Goal: Task Accomplishment & Management: Use online tool/utility

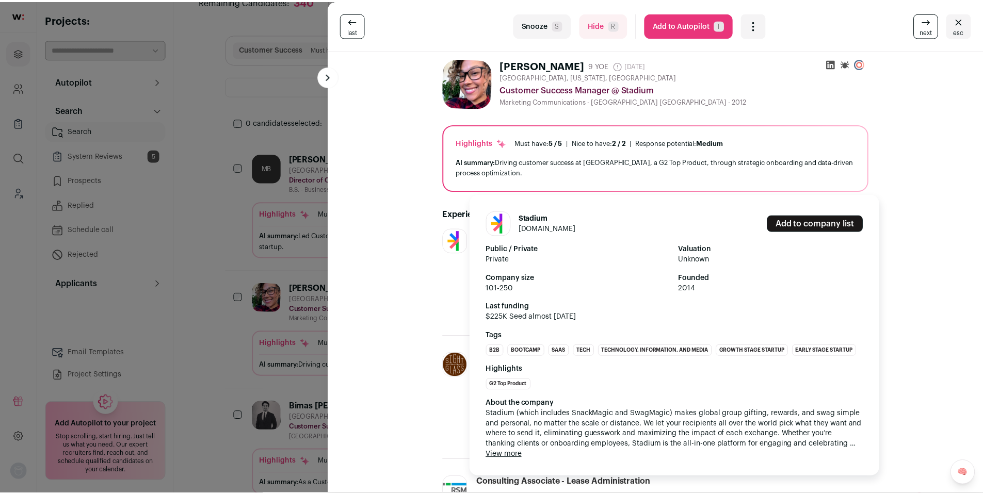
scroll to position [34, 0]
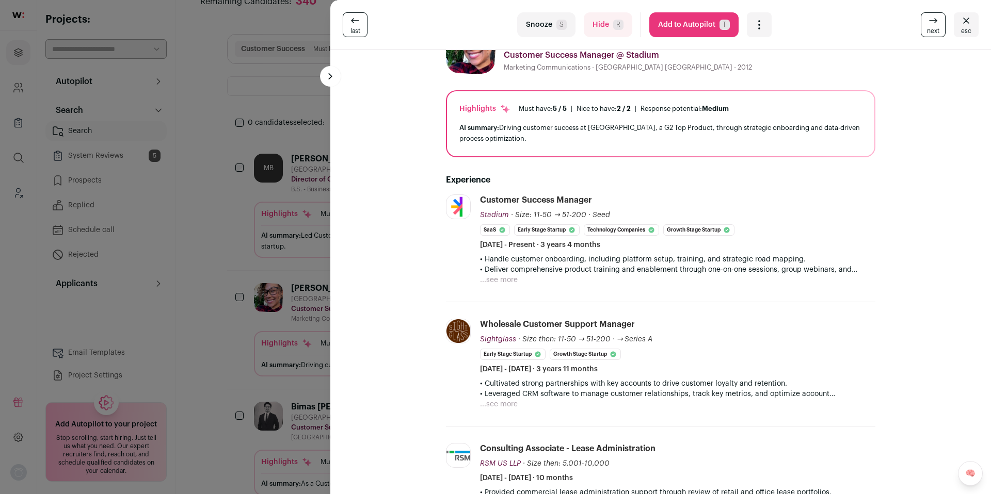
click at [236, 249] on div "last Snooze S Hide R Add to Autopilot T More actions Report a Problem Report th…" at bounding box center [495, 247] width 991 height 494
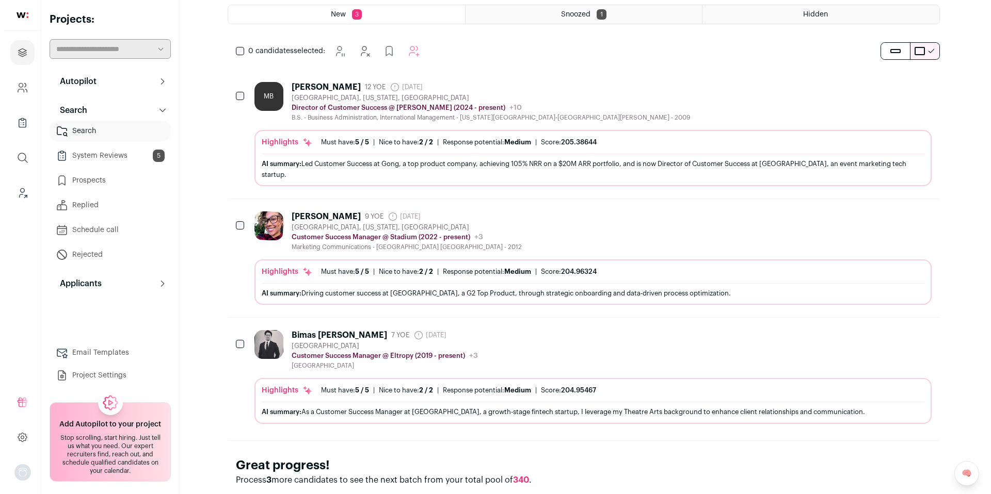
scroll to position [131, 0]
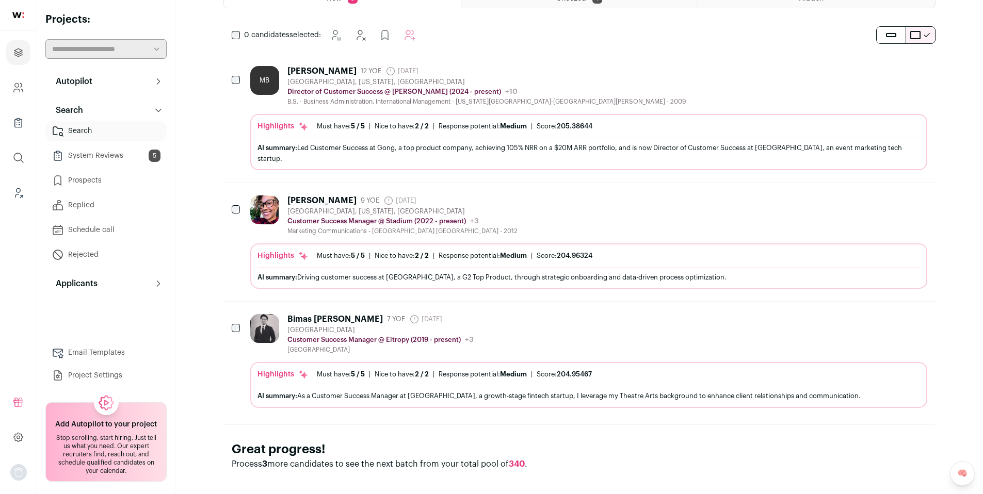
click at [545, 324] on div "Bimas Gharti Chhetry 7 YOE 11 months ago Admin only. The last time the profile …" at bounding box center [588, 334] width 677 height 40
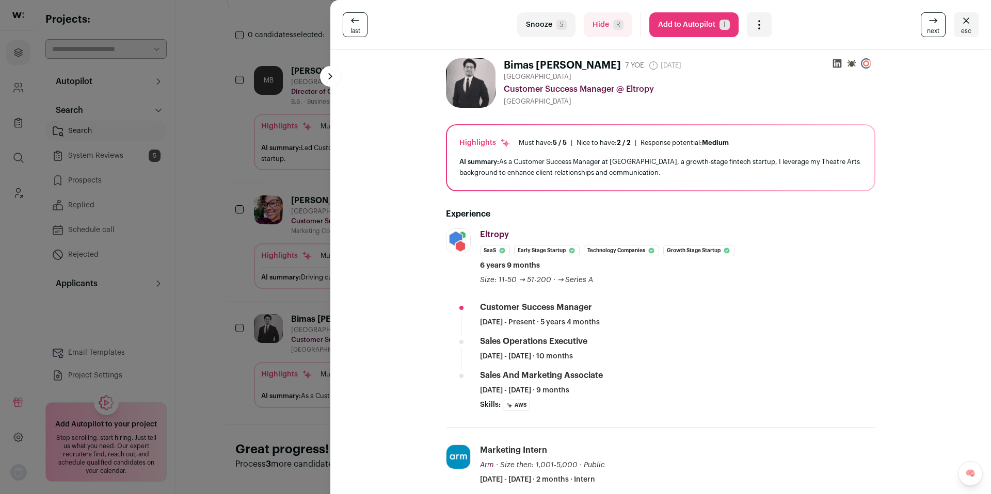
click at [669, 28] on button "Add to Autopilot T" at bounding box center [693, 24] width 89 height 25
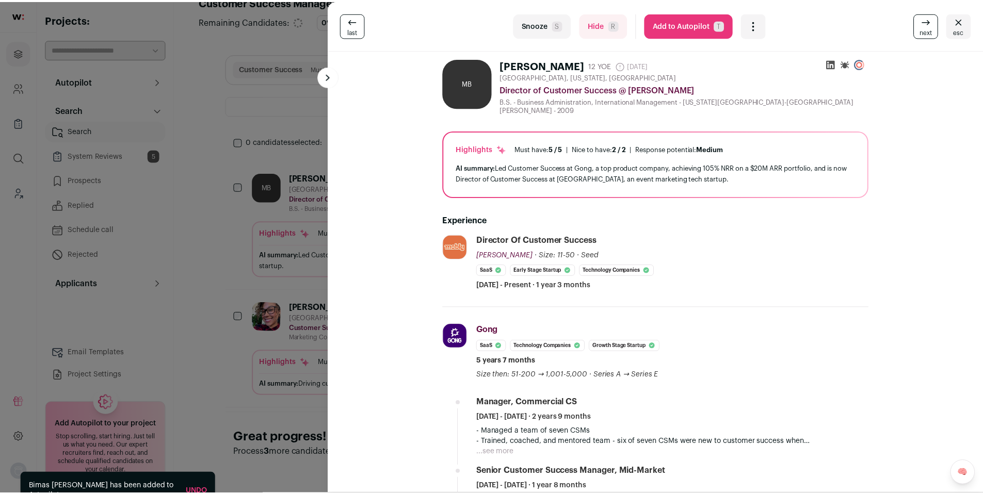
scroll to position [13, 0]
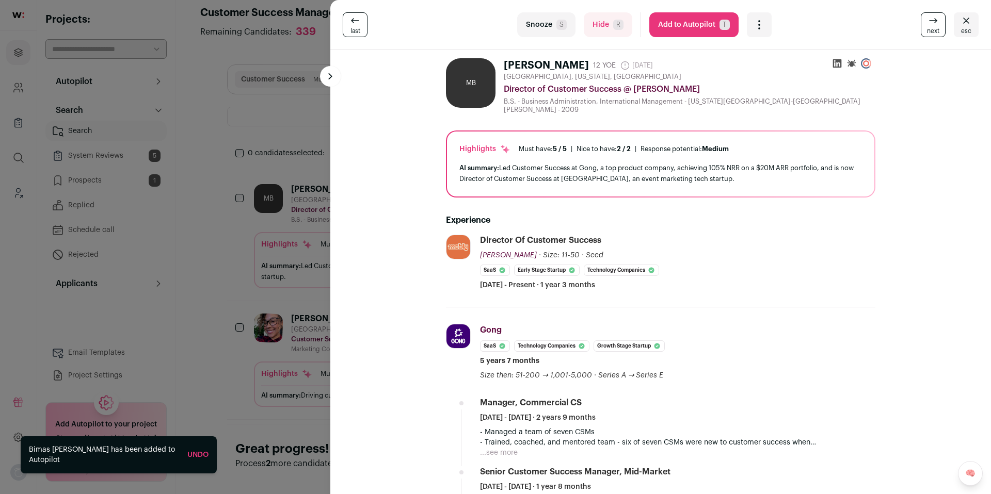
click at [234, 205] on div "last Snooze S Hide R Add to Autopilot T More actions Report a Problem Report th…" at bounding box center [495, 247] width 991 height 494
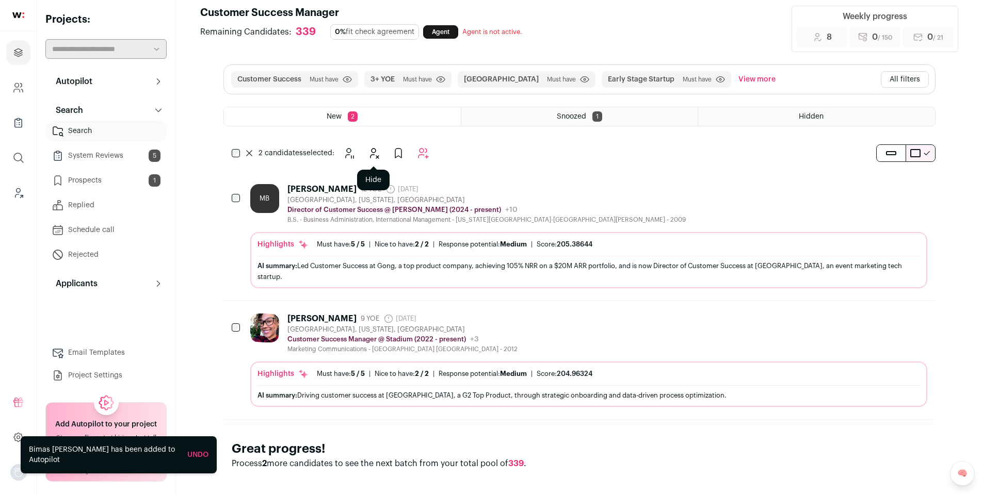
click at [372, 158] on icon "Hide" at bounding box center [373, 153] width 12 height 12
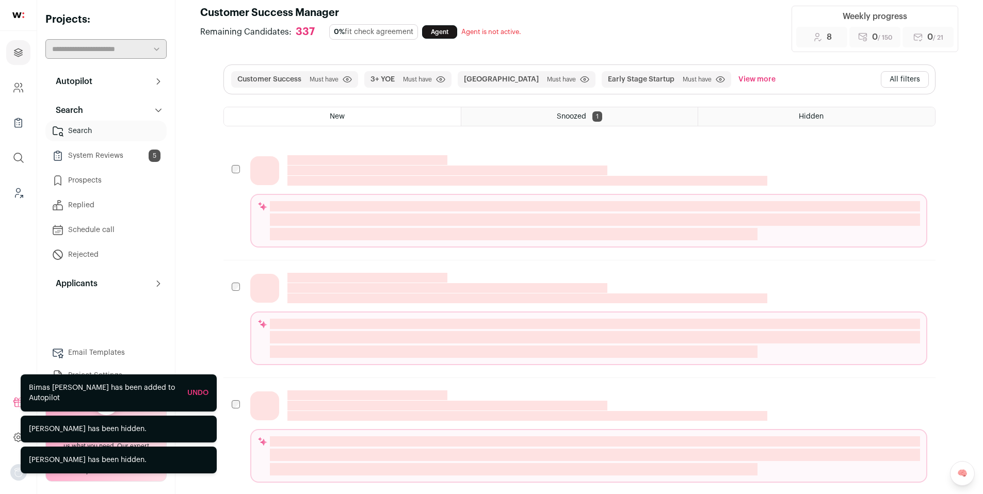
click at [102, 158] on link "System Reviews 5" at bounding box center [105, 155] width 121 height 21
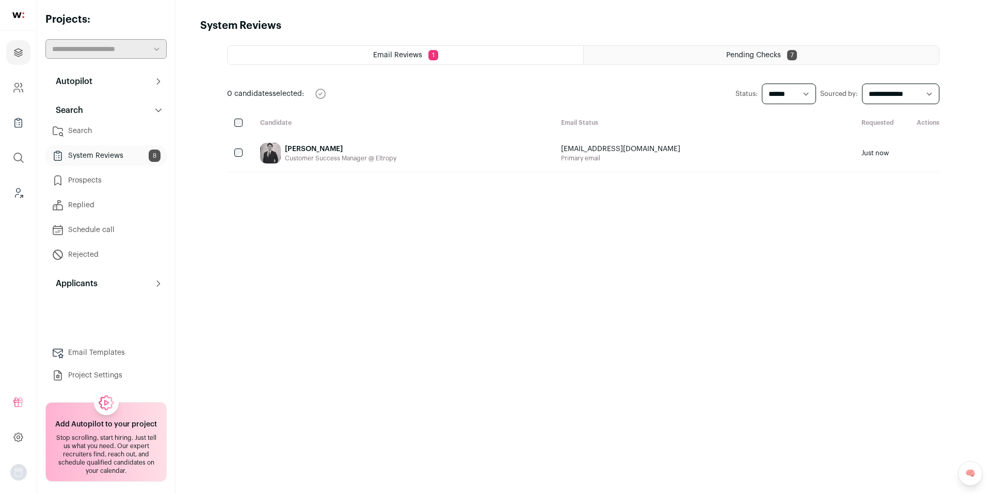
click at [93, 182] on link "Prospects" at bounding box center [105, 180] width 121 height 21
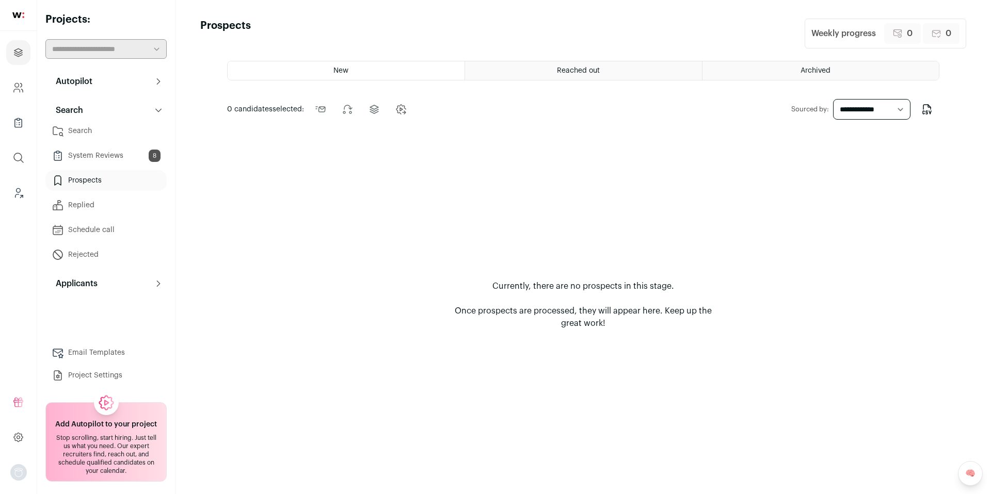
click at [100, 158] on link "System Reviews 8" at bounding box center [105, 155] width 121 height 21
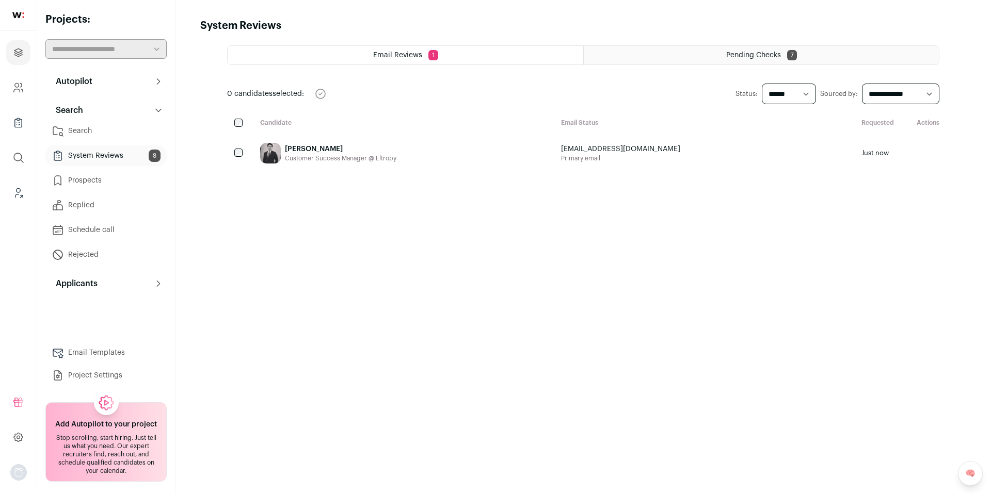
click at [106, 134] on link "Search" at bounding box center [105, 131] width 121 height 21
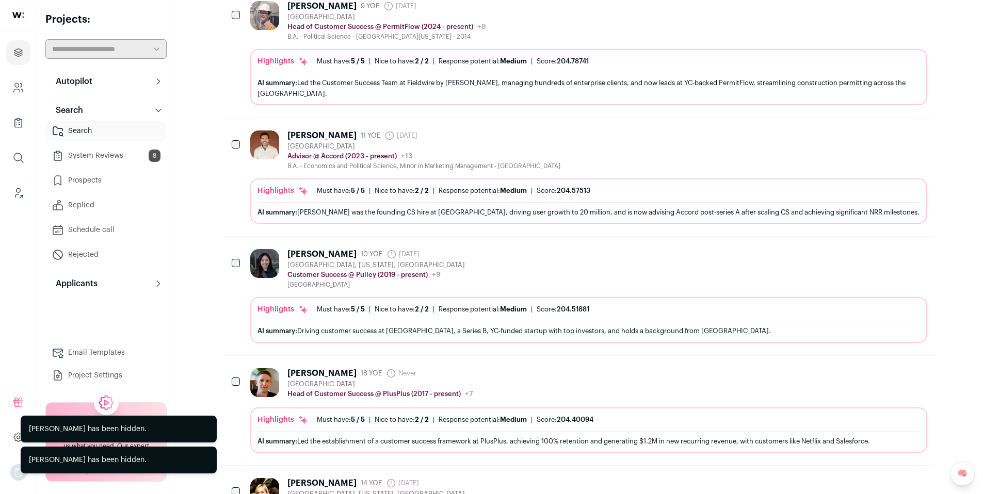
scroll to position [198, 0]
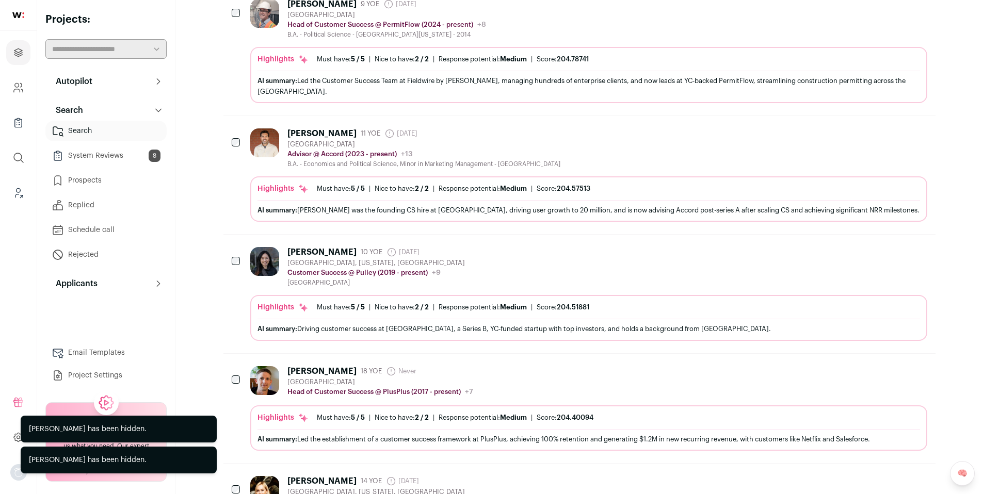
click at [591, 250] on div "Yin Wu 10 YOE 7 months ago Admin only. The last time the profile was scraped. S…" at bounding box center [588, 267] width 677 height 40
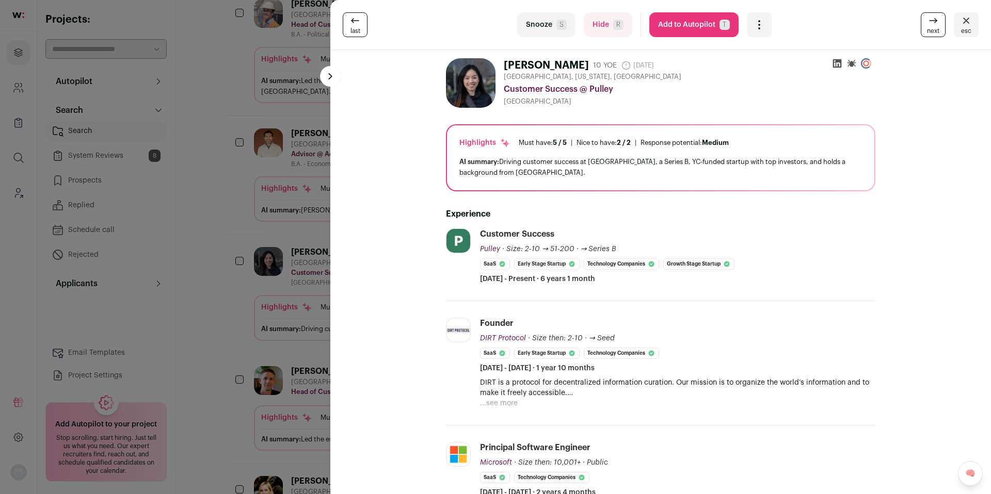
click at [247, 248] on div "last Snooze S Hide R Add to Autopilot T More actions Report a Problem Report th…" at bounding box center [495, 247] width 991 height 494
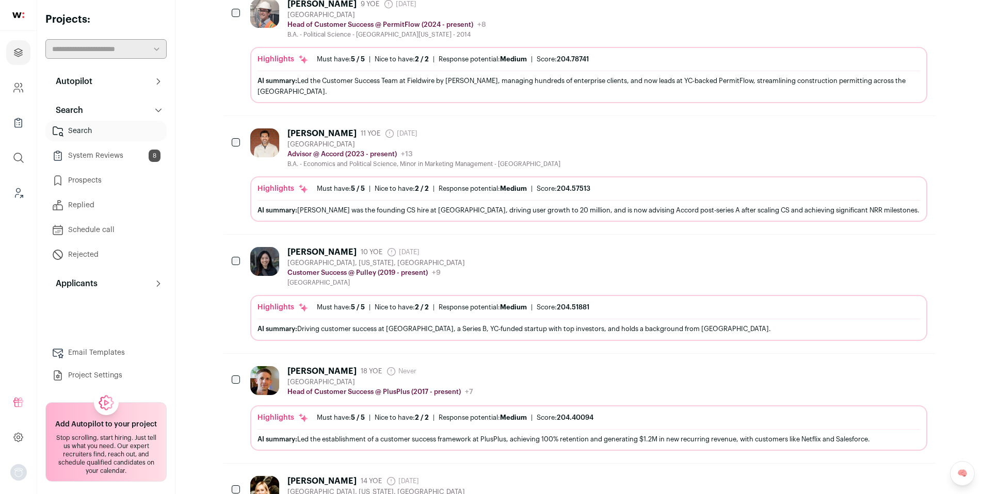
scroll to position [0, 0]
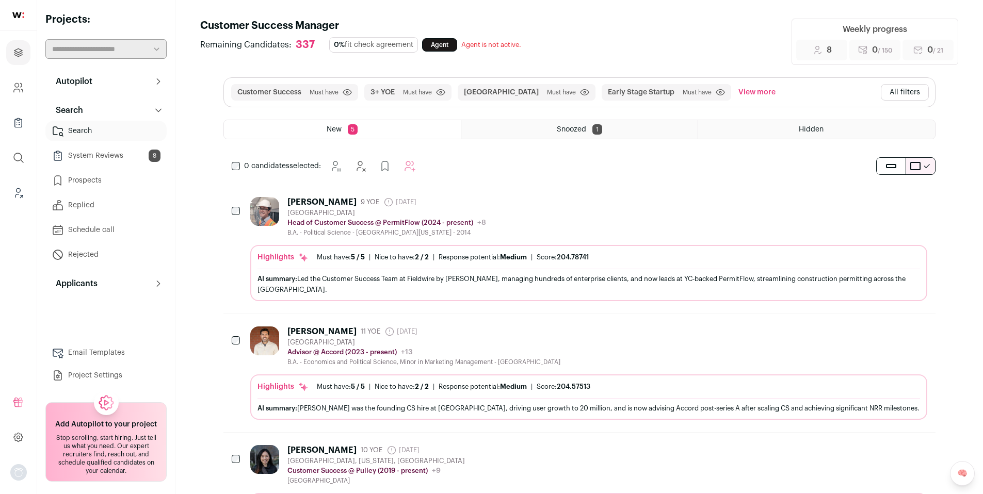
click at [897, 91] on button "All filters" at bounding box center [905, 92] width 48 height 17
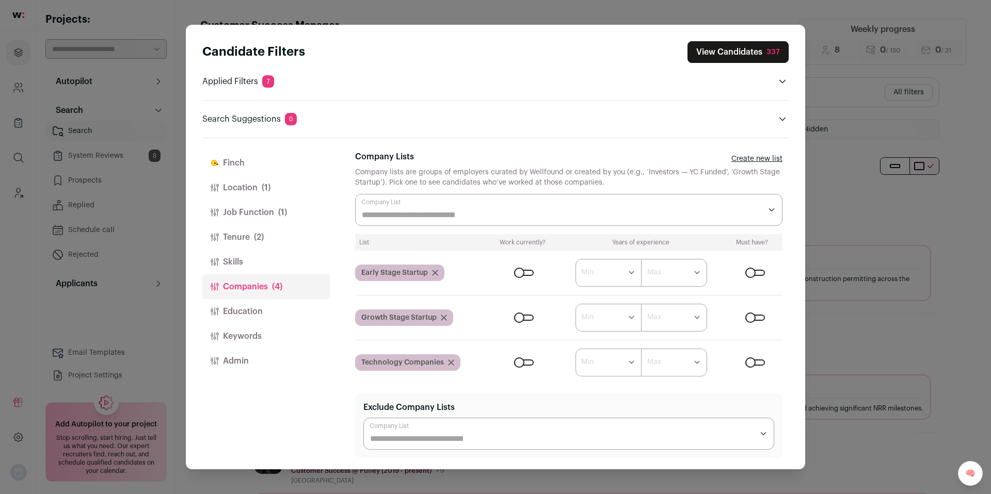
click at [527, 275] on div "Close modal via background" at bounding box center [524, 273] width 20 height 6
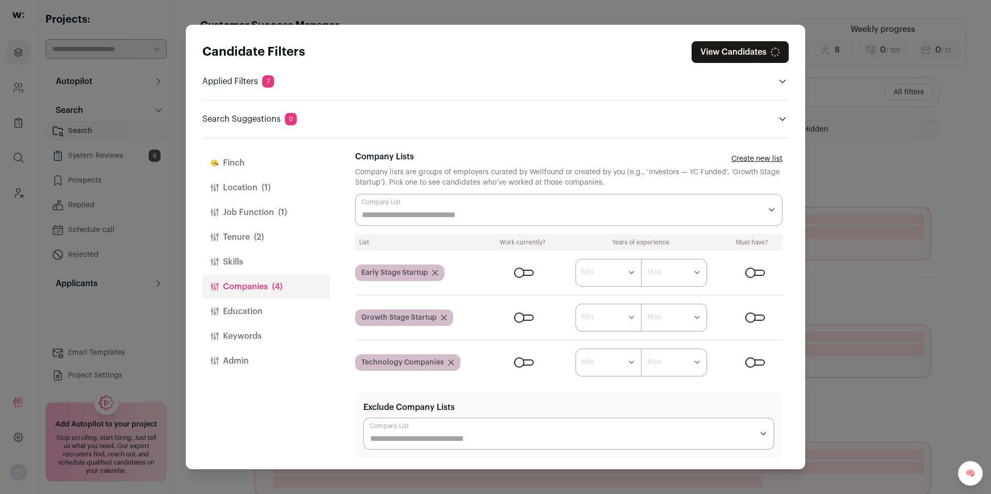
click at [747, 271] on div "Close modal via background" at bounding box center [755, 273] width 20 height 6
click at [747, 273] on div "Close modal via background" at bounding box center [755, 273] width 20 height 6
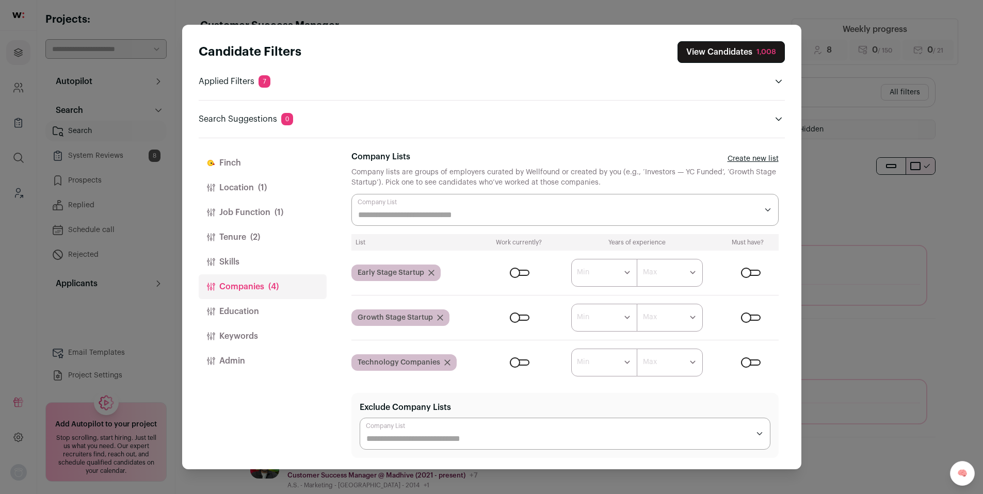
click at [521, 273] on div "Close modal via background" at bounding box center [520, 273] width 20 height 6
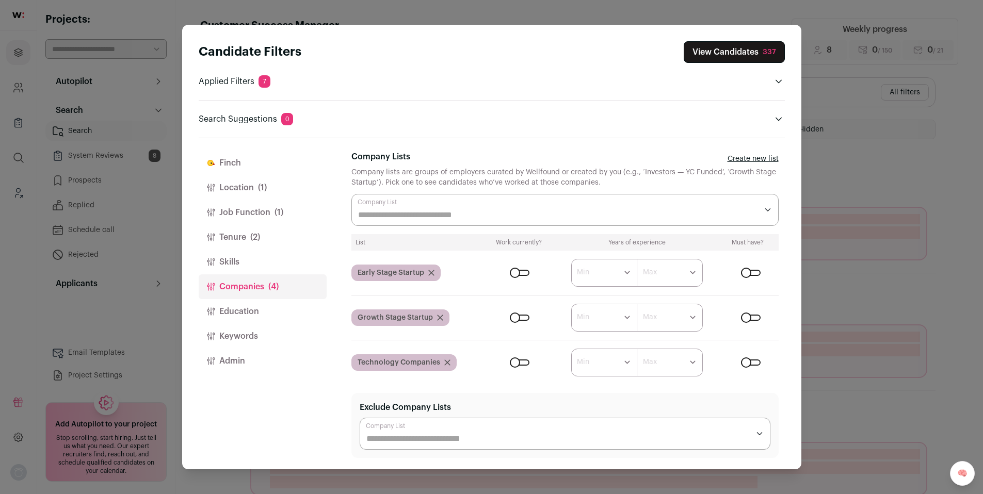
click at [234, 245] on button "Tenure (2)" at bounding box center [263, 237] width 128 height 25
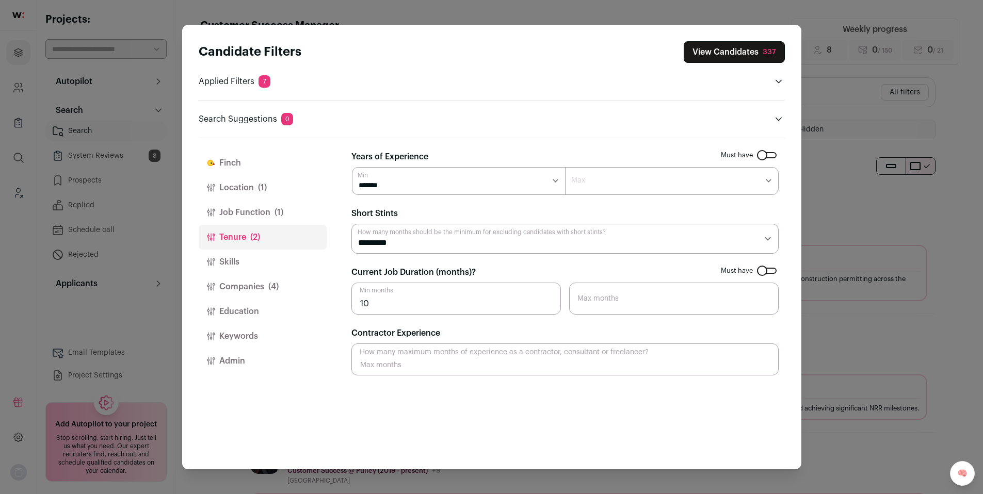
click at [243, 292] on button "Companies (4)" at bounding box center [263, 286] width 128 height 25
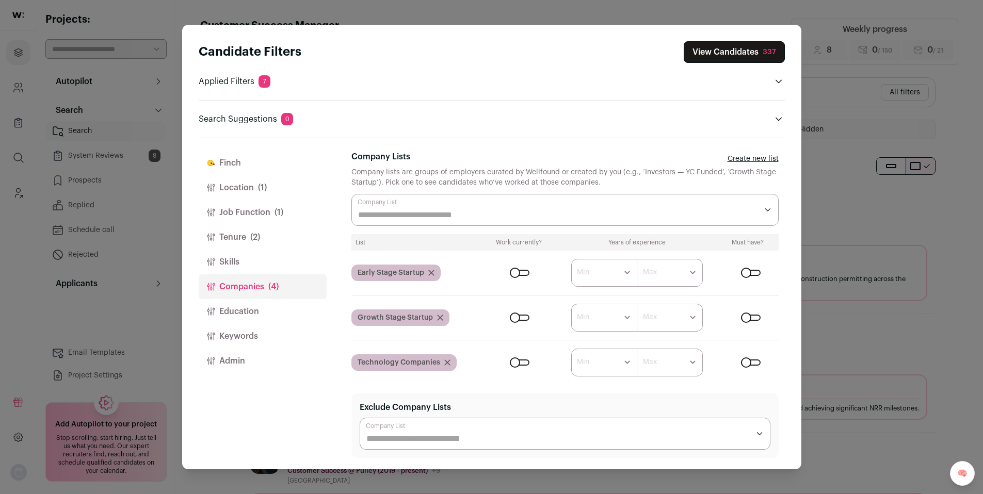
click at [447, 362] on icon "Close modal via background" at bounding box center [447, 363] width 6 height 6
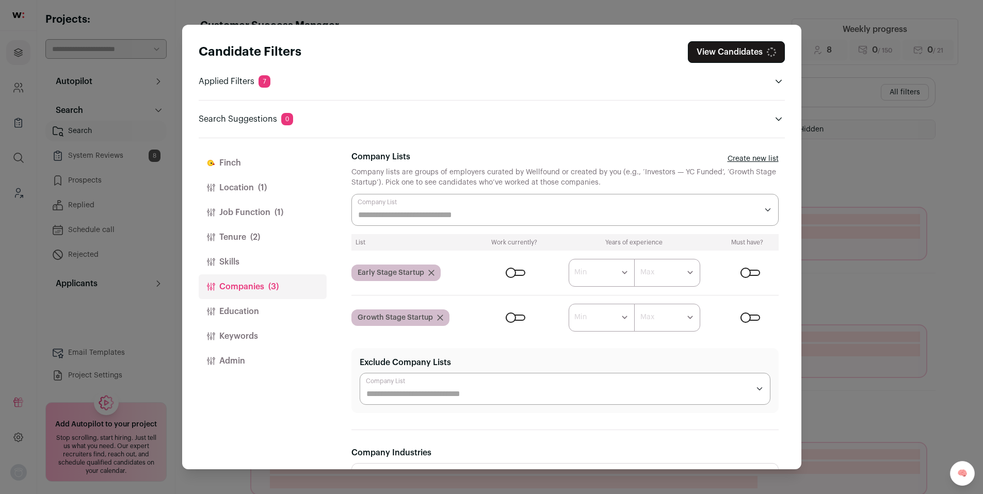
click at [441, 318] on icon "Close modal via background" at bounding box center [440, 318] width 6 height 6
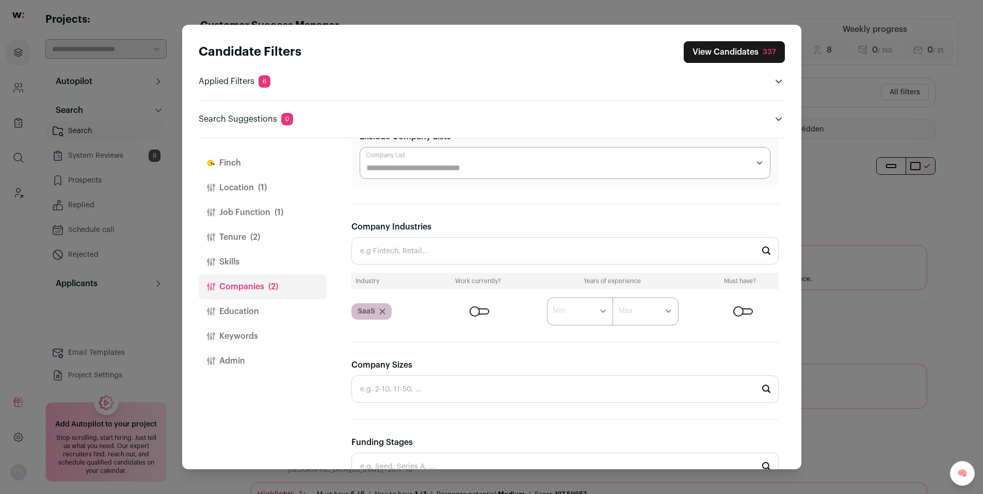
scroll to position [174, 0]
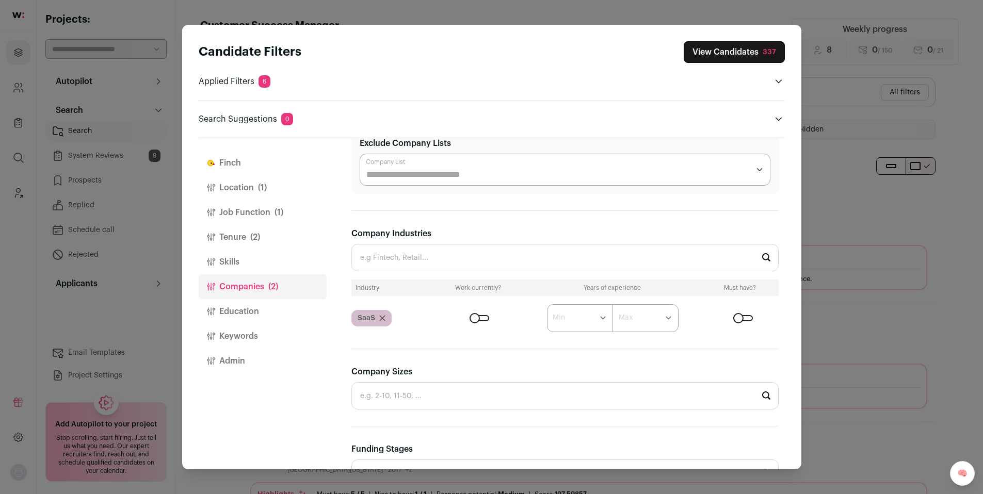
click at [381, 319] on icon "Close modal via background" at bounding box center [382, 318] width 6 height 6
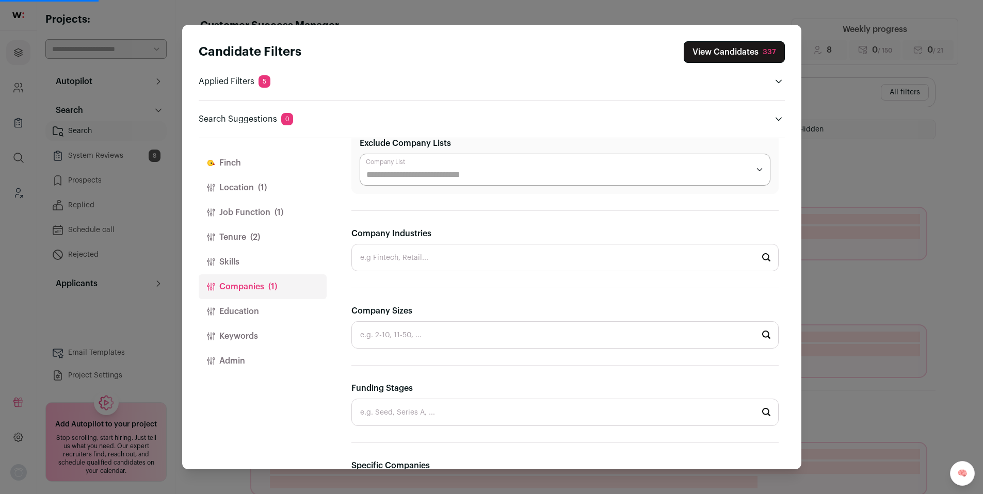
click at [850, 175] on div "Candidate Filters View Candidates 337 Applied Filters 5 Customer Success Must h…" at bounding box center [491, 247] width 983 height 494
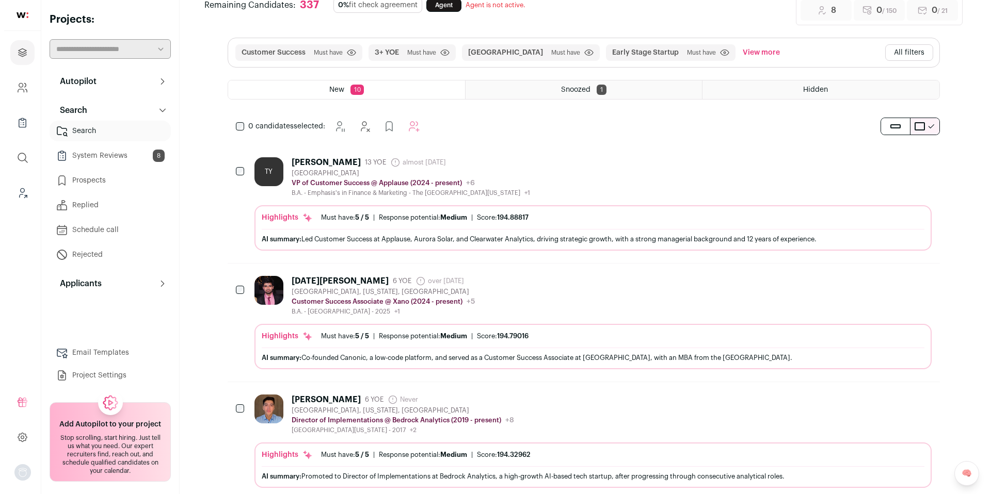
scroll to position [43, 0]
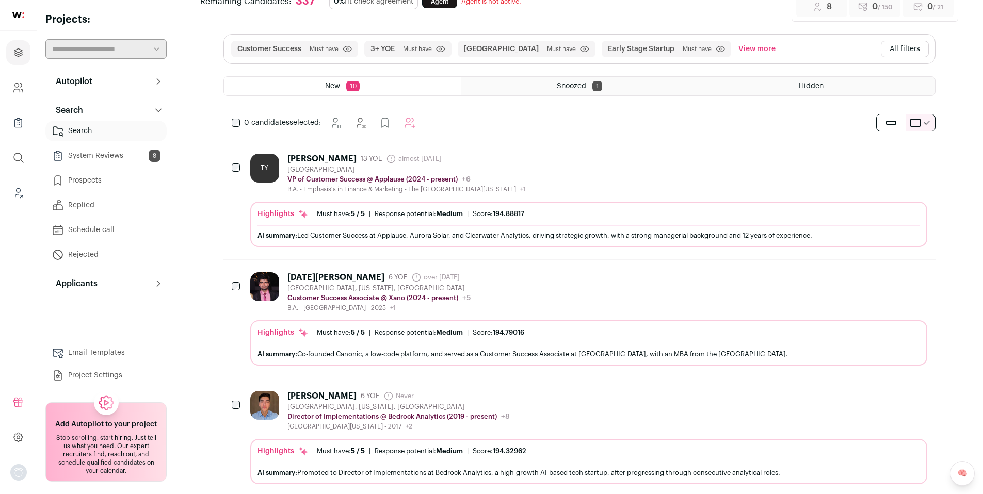
click at [575, 291] on div "Kartik Grewal 6 YOE over 1 year ago Admin only. The last time the profile was s…" at bounding box center [588, 292] width 677 height 40
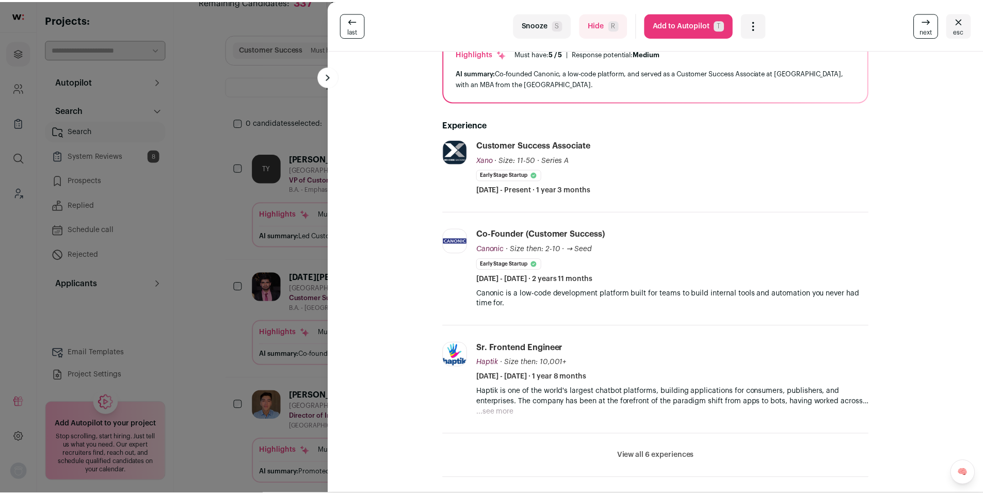
scroll to position [94, 0]
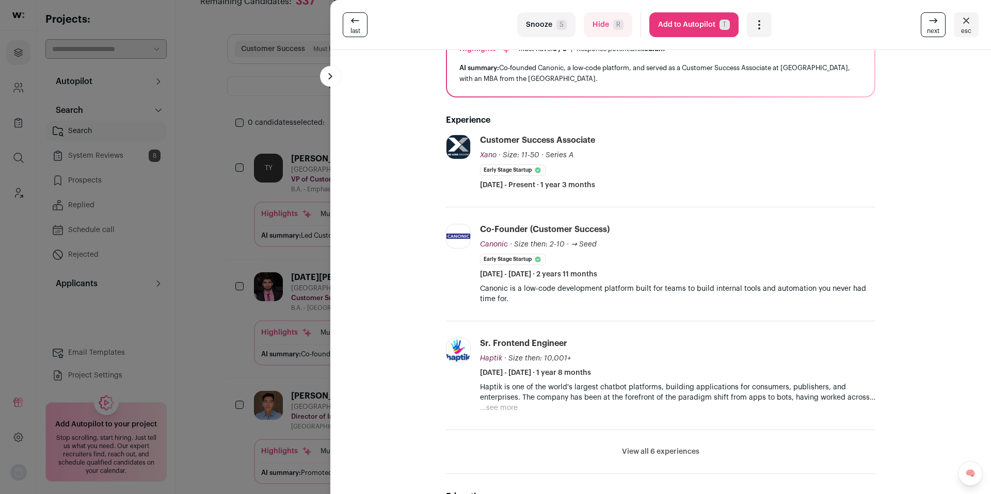
click at [290, 307] on div "last Snooze S Hide R Add to Autopilot T More actions Report a Problem Report th…" at bounding box center [495, 247] width 991 height 494
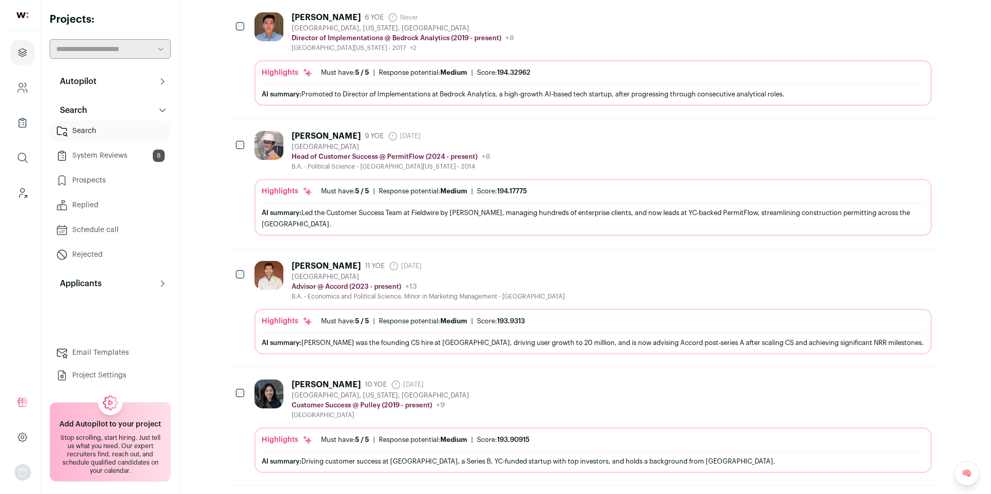
scroll to position [425, 0]
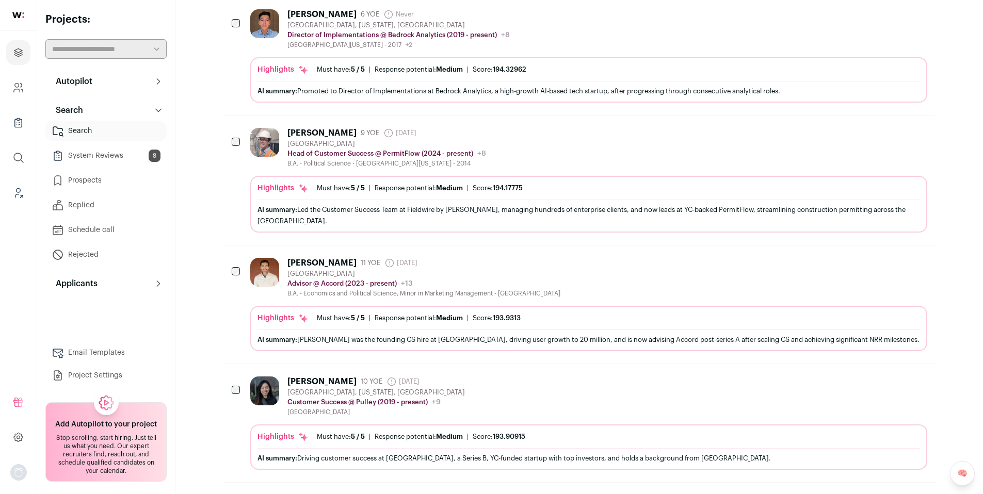
click at [547, 383] on div "Yin Wu 10 YOE 7 months ago Admin only. The last time the profile was scraped. S…" at bounding box center [588, 397] width 677 height 40
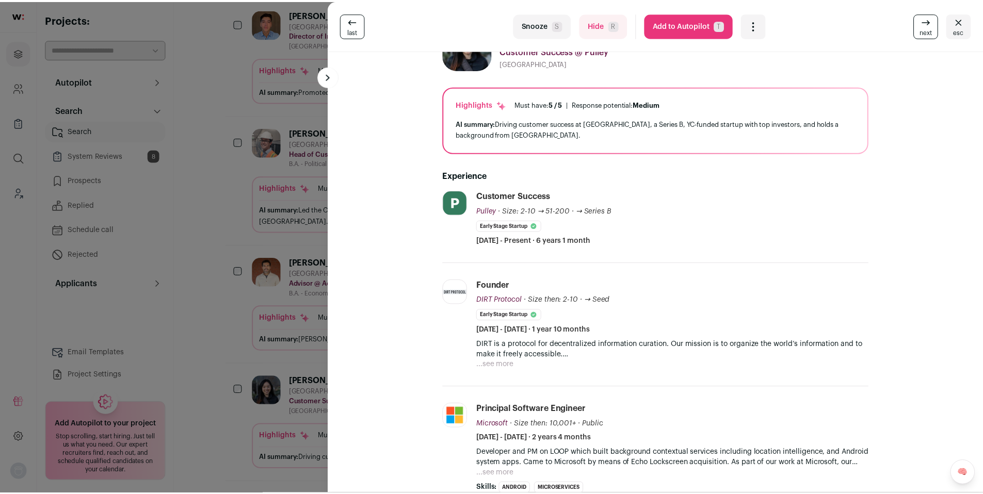
scroll to position [43, 0]
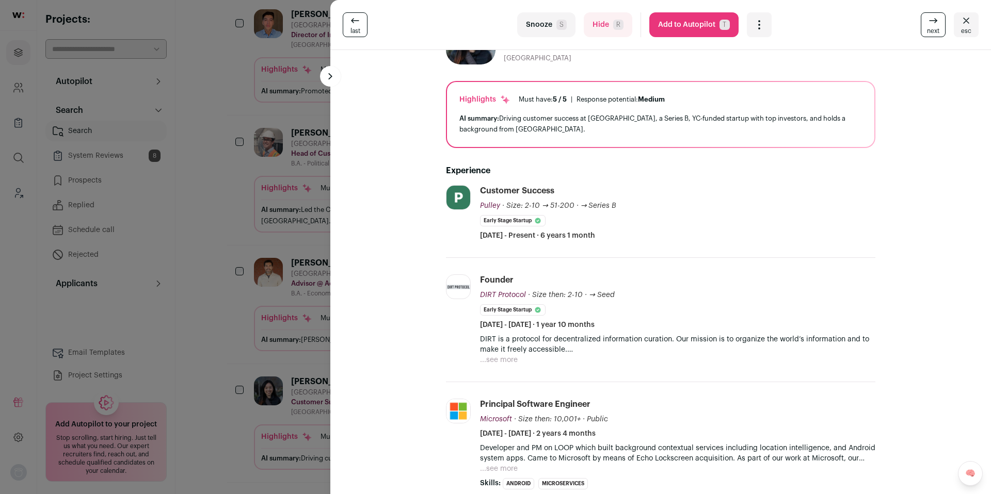
click at [667, 27] on button "Add to Autopilot T" at bounding box center [693, 24] width 89 height 25
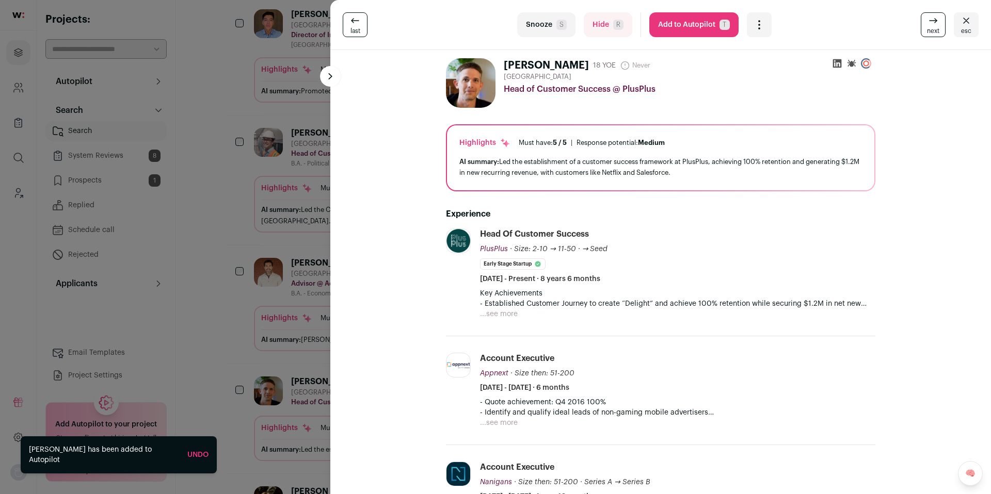
click at [245, 298] on div "last Snooze S Hide R Add to Autopilot T More actions Report a Problem Report th…" at bounding box center [495, 247] width 991 height 494
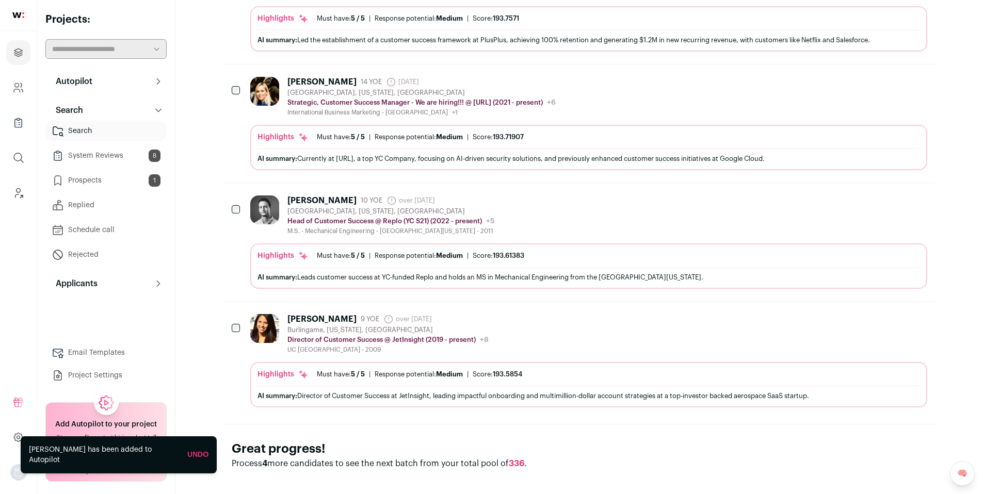
scroll to position [0, 0]
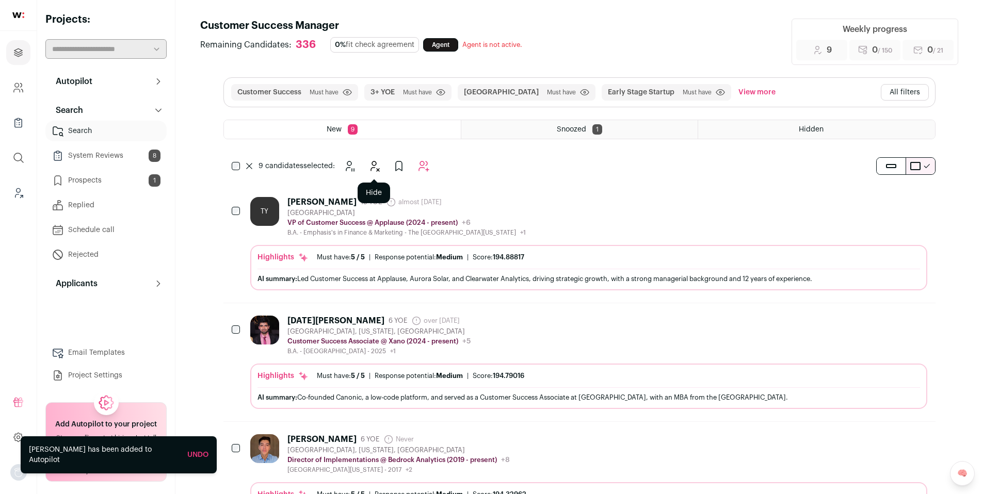
click at [381, 171] on button "Hide" at bounding box center [374, 166] width 21 height 21
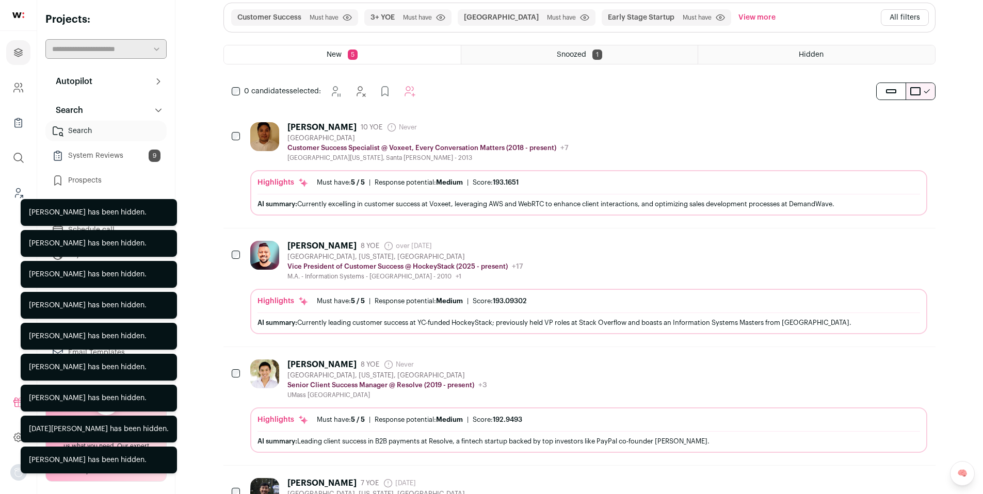
scroll to position [96, 0]
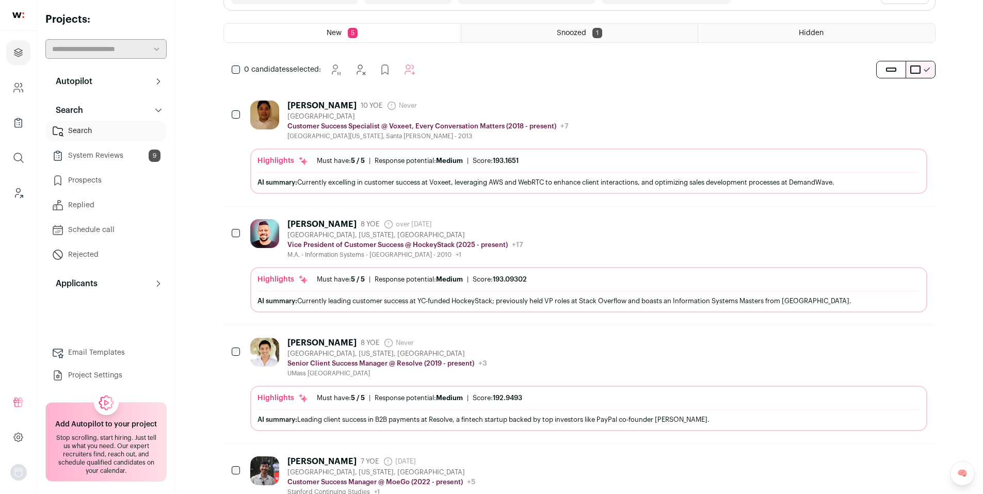
click at [575, 359] on div "David Ninh 8 YOE Never Admin only. The last time the profile was scraped. San F…" at bounding box center [588, 358] width 677 height 40
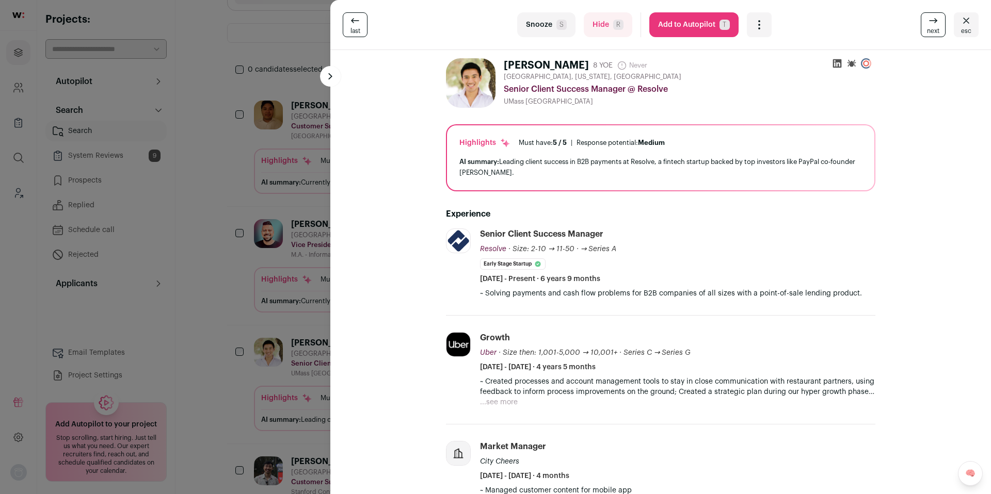
click at [679, 25] on button "Add to Autopilot T" at bounding box center [693, 24] width 89 height 25
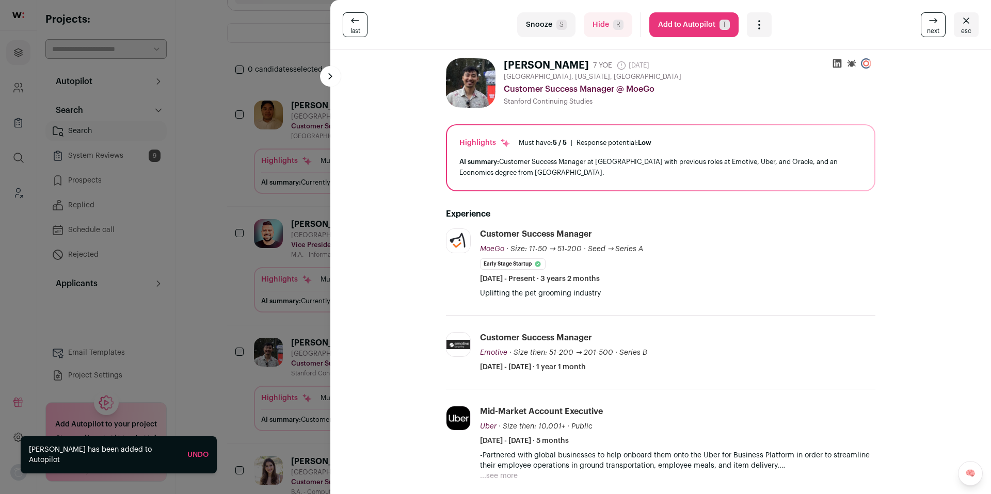
click at [222, 262] on div "last Snooze S Hide R Add to Autopilot T More actions Report a Problem Report th…" at bounding box center [495, 247] width 991 height 494
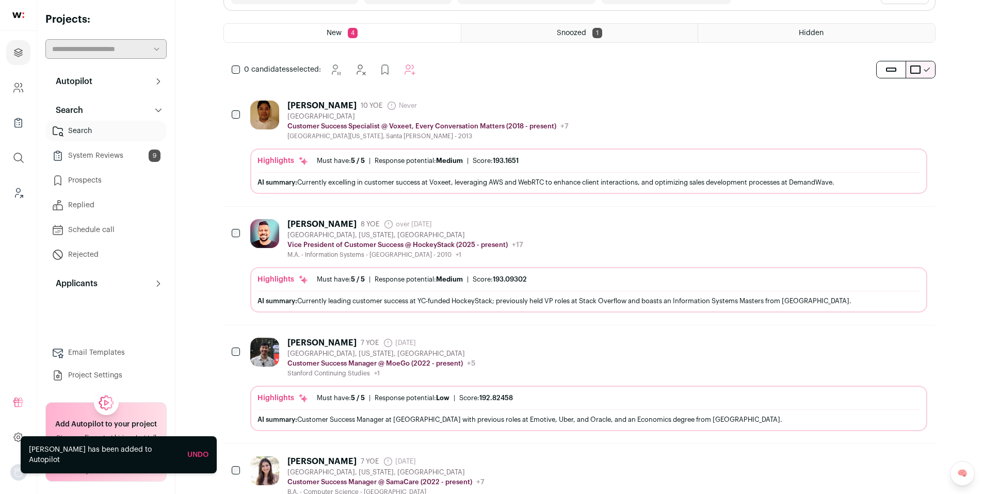
click at [86, 158] on link "System Reviews 9" at bounding box center [105, 155] width 121 height 21
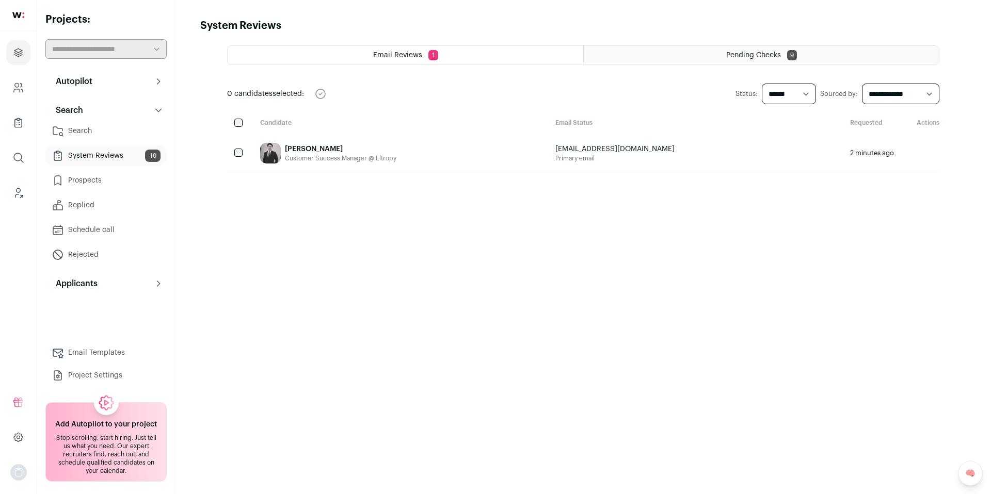
click at [747, 56] on span "Pending Checks" at bounding box center [753, 55] width 55 height 7
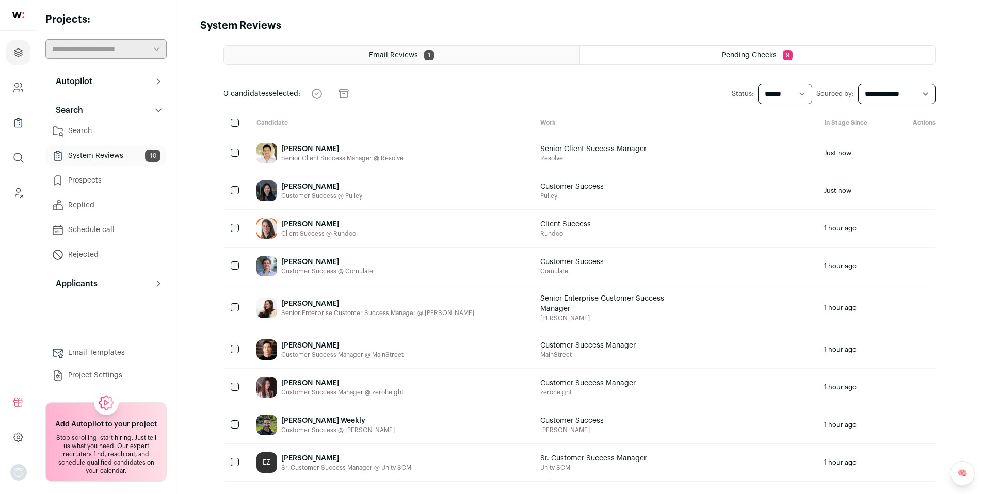
click at [439, 149] on div "David Ninh Senior Client Success Manager @ Resolve" at bounding box center [390, 153] width 284 height 37
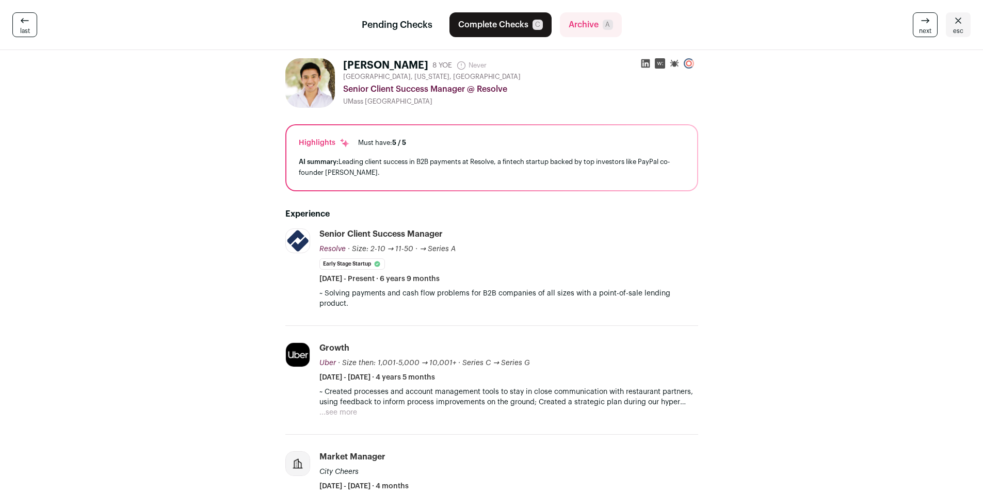
click at [952, 21] on icon at bounding box center [958, 20] width 12 height 12
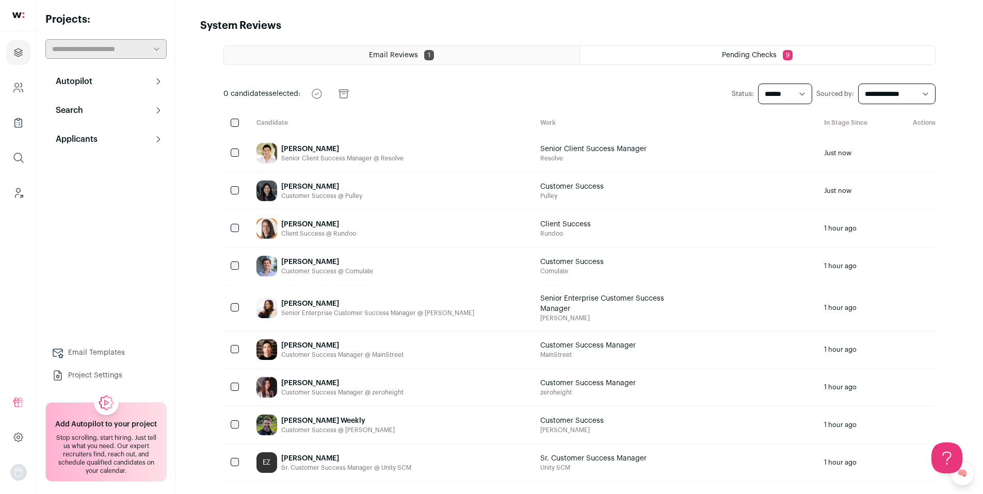
click at [105, 80] on button "Autopilot" at bounding box center [105, 81] width 121 height 21
click at [113, 121] on link "Pre-contact" at bounding box center [105, 125] width 121 height 21
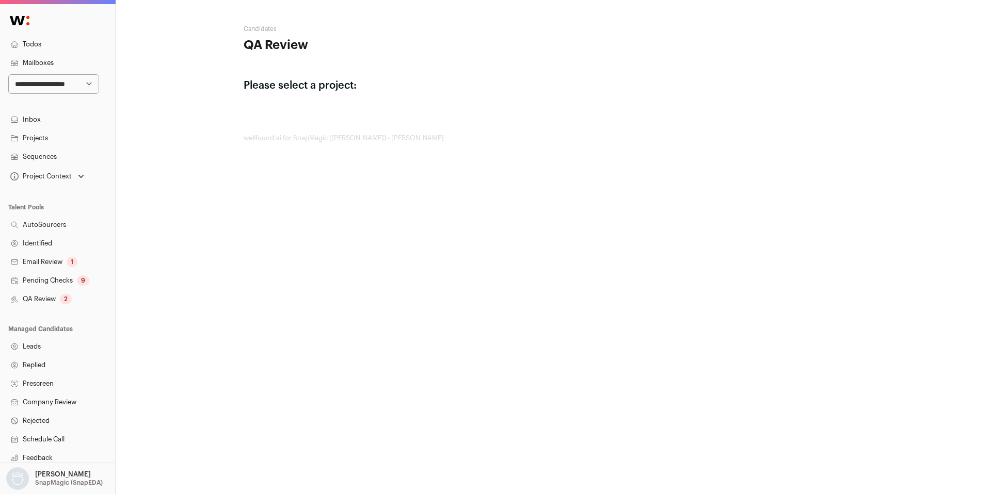
click at [68, 76] on select "**********" at bounding box center [53, 84] width 91 height 20
select select "***"
click at [8, 74] on select "**********" at bounding box center [53, 84] width 91 height 20
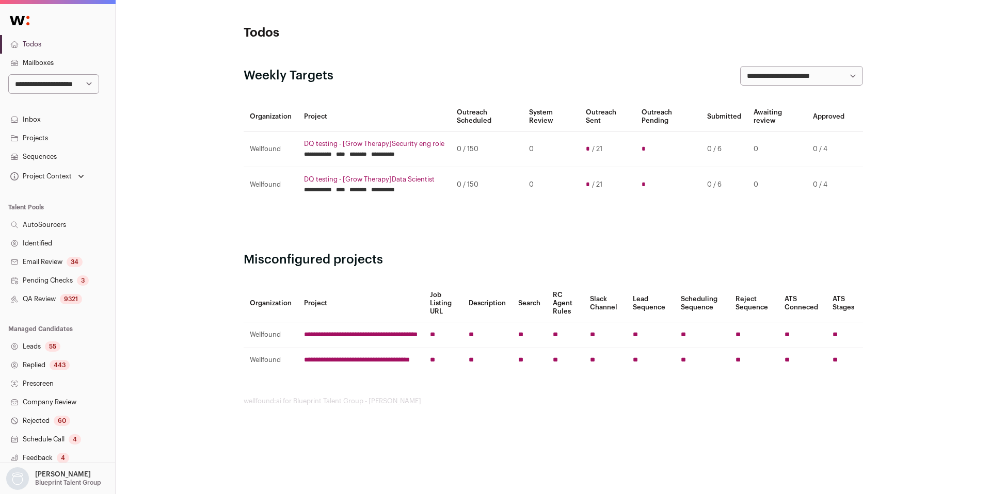
click at [53, 246] on link "Identified" at bounding box center [57, 243] width 115 height 19
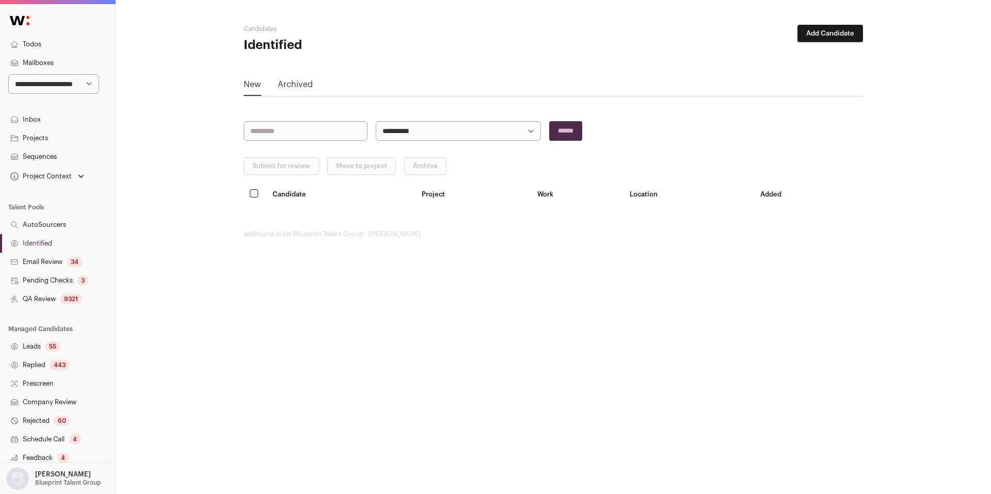
click at [59, 261] on link "Email Review 34" at bounding box center [57, 262] width 115 height 19
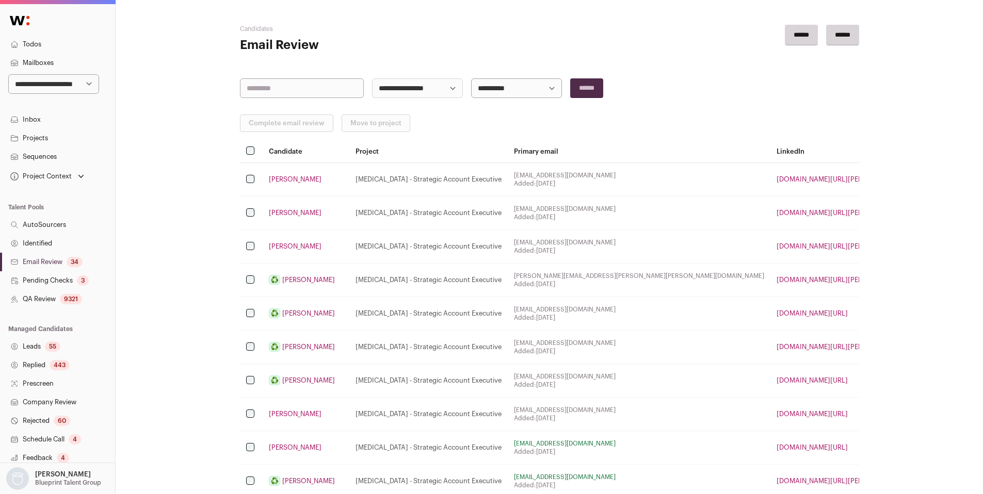
click at [52, 299] on link "QA Review 9321" at bounding box center [57, 299] width 115 height 19
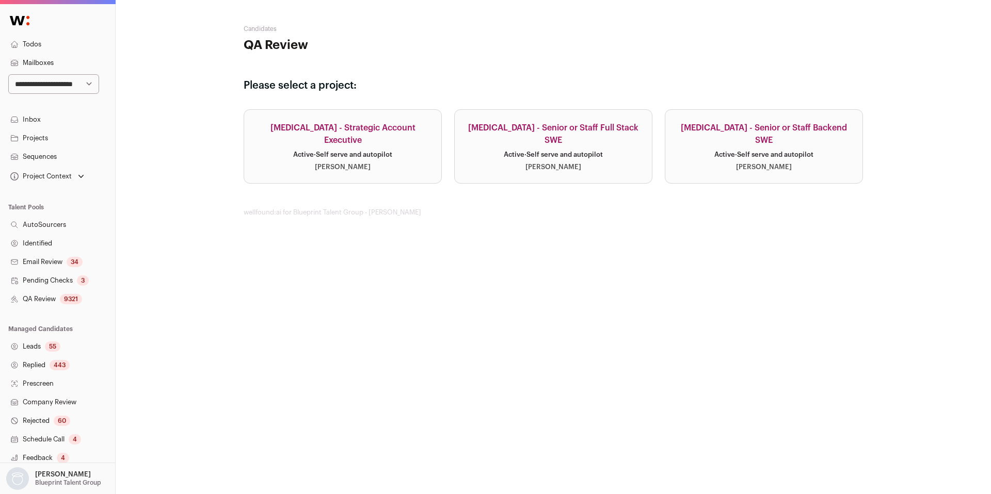
click at [782, 151] on div "Active · Self serve and autopilot" at bounding box center [763, 155] width 99 height 8
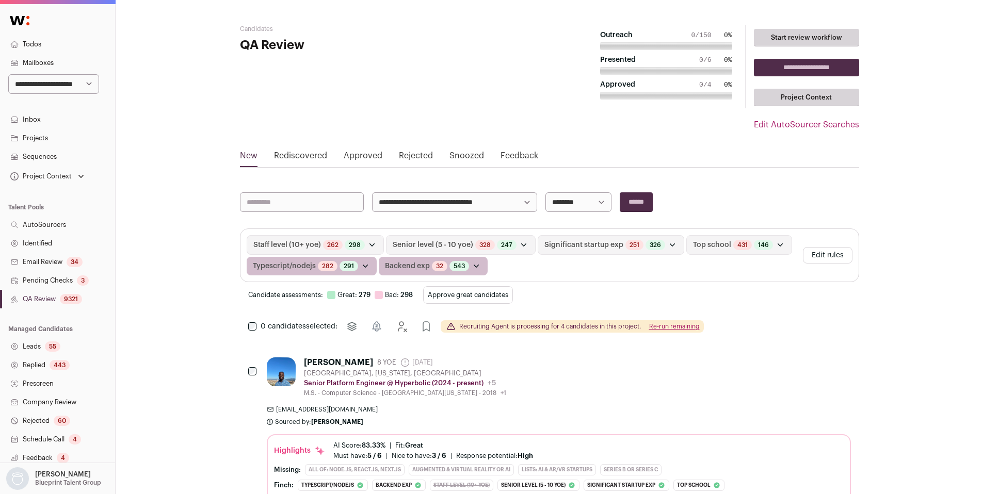
click at [832, 252] on button "Edit rules" at bounding box center [828, 255] width 50 height 17
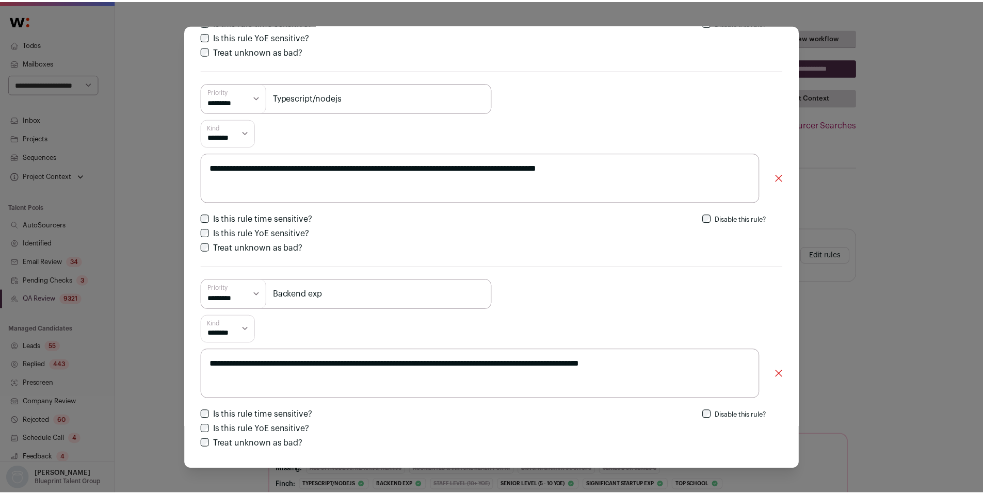
scroll to position [826, 0]
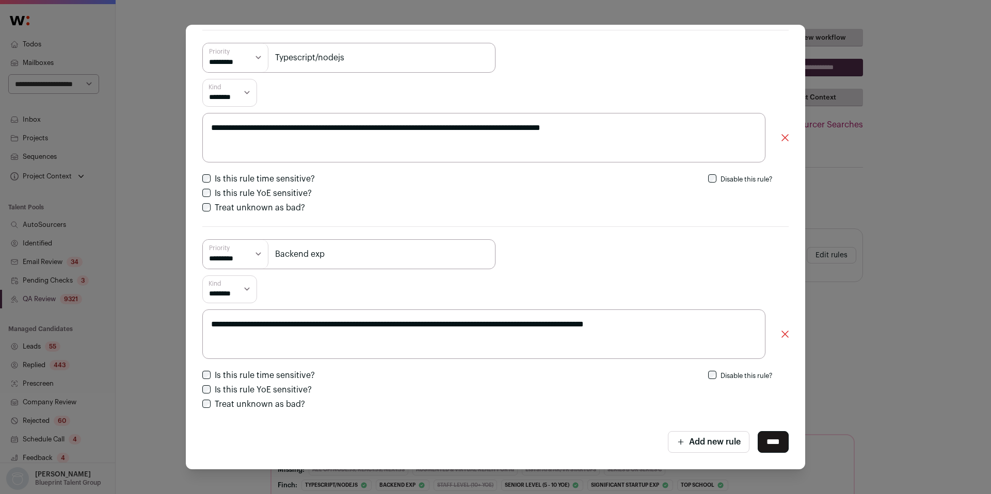
click at [942, 241] on div "**********" at bounding box center [495, 247] width 991 height 494
